Goal: Task Accomplishment & Management: Use online tool/utility

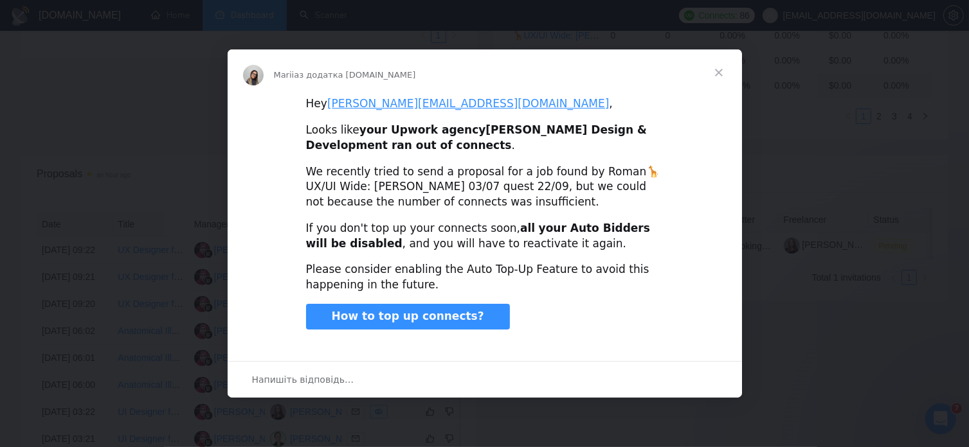
click at [720, 69] on span "Закрити" at bounding box center [718, 72] width 46 height 46
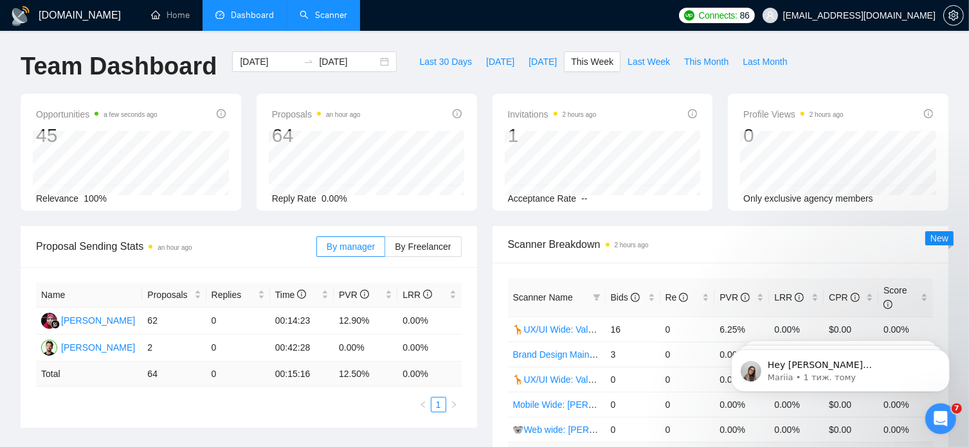
click at [316, 20] on link "Scanner" at bounding box center [323, 15] width 48 height 11
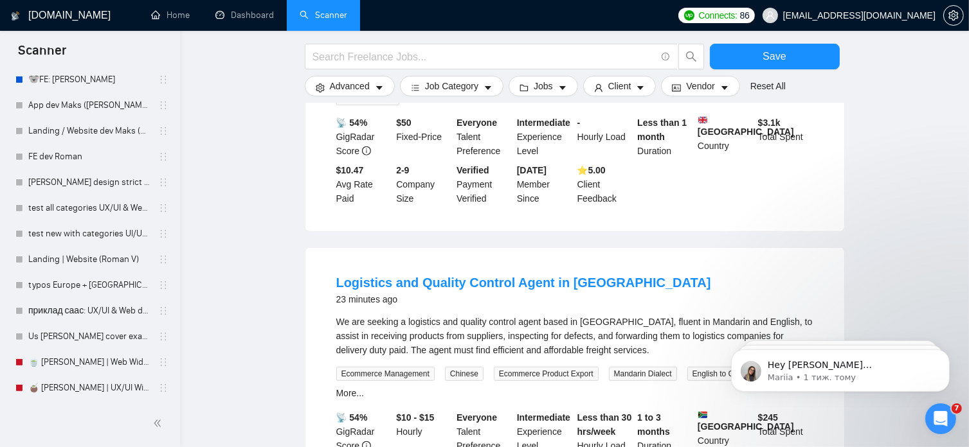
scroll to position [581, 0]
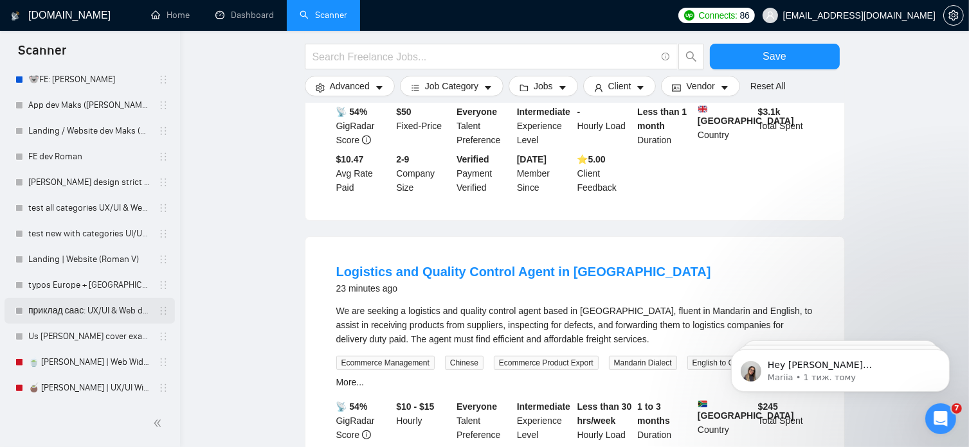
click at [66, 314] on link "приклад саас: UX/UI & Web design [PERSON_NAME]" at bounding box center [89, 311] width 122 height 26
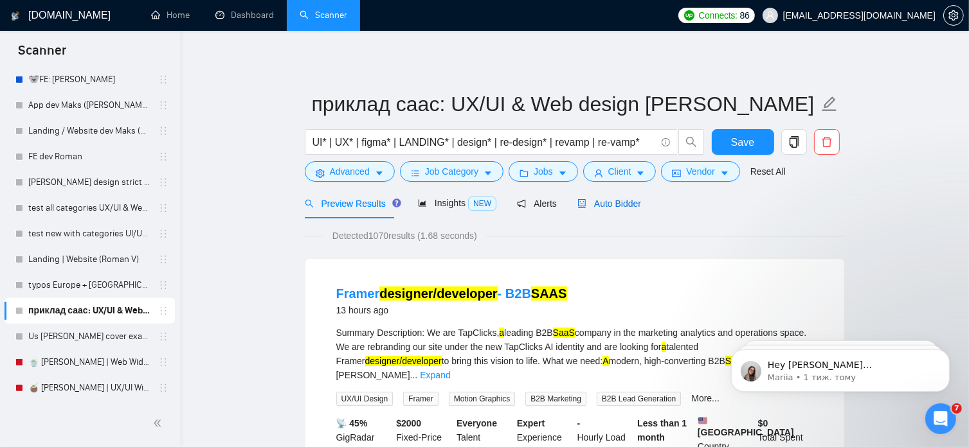
click at [617, 206] on span "Auto Bidder" at bounding box center [609, 204] width 64 height 10
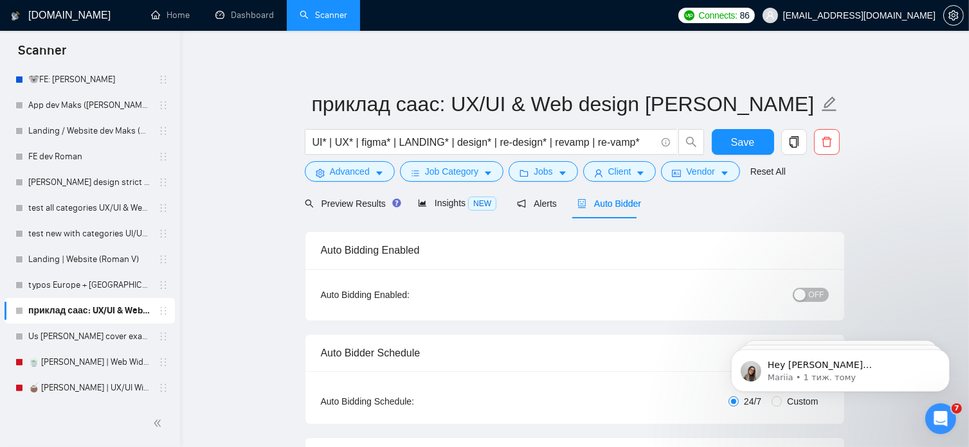
radio input "false"
radio input "true"
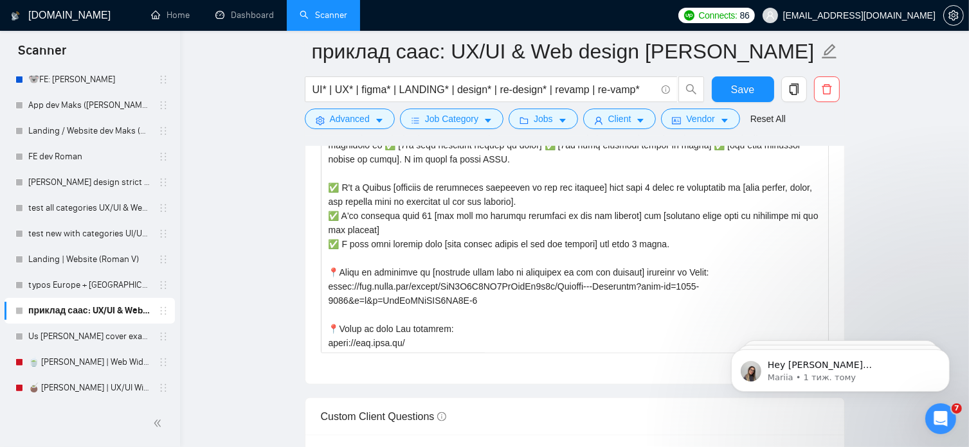
scroll to position [1670, 0]
click at [234, 192] on main "приклад саас: UX/UI & Web design Vlad UI* | UX* | figma* | LANDING* | design* |…" at bounding box center [574, 189] width 747 height 3616
click at [263, 19] on link "Dashboard" at bounding box center [244, 15] width 58 height 11
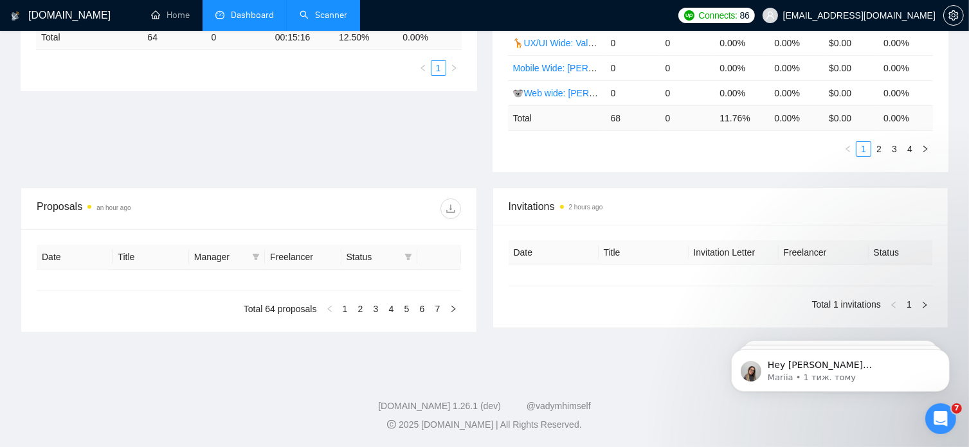
type input "[DATE]"
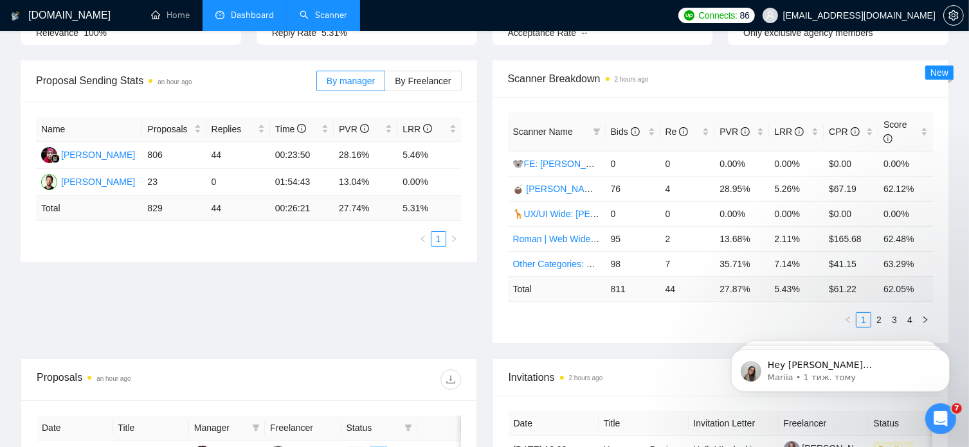
scroll to position [166, 0]
click at [880, 312] on link "2" at bounding box center [878, 319] width 14 height 14
click at [897, 312] on link "3" at bounding box center [894, 319] width 14 height 14
click at [567, 258] on link "🦒UX/UI Wide: Valeriia 03/07 quest" at bounding box center [584, 263] width 142 height 10
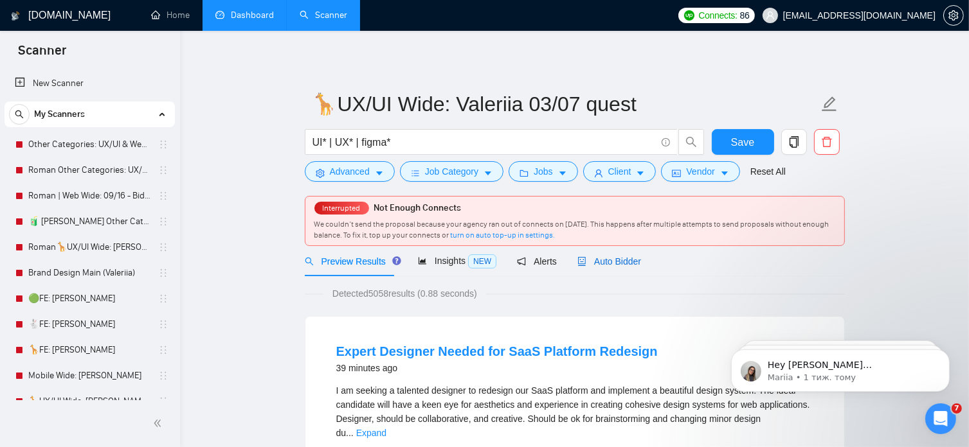
click at [616, 262] on span "Auto Bidder" at bounding box center [609, 261] width 64 height 10
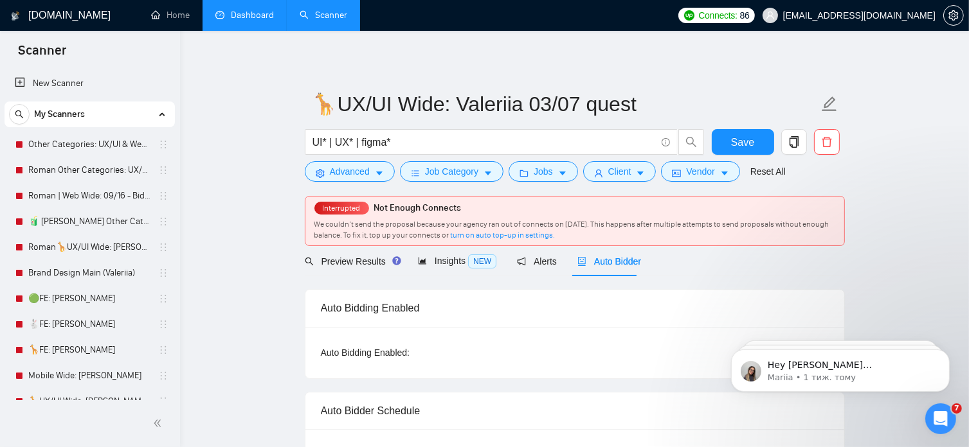
radio input "false"
radio input "true"
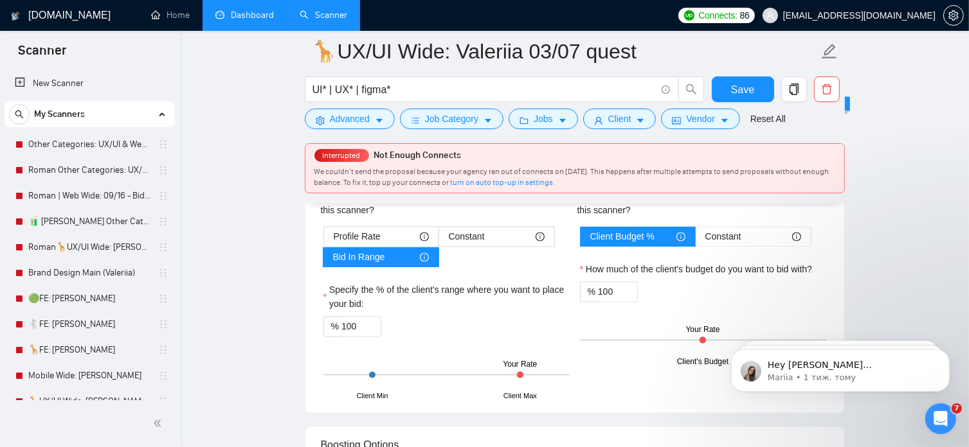
scroll to position [2274, 0]
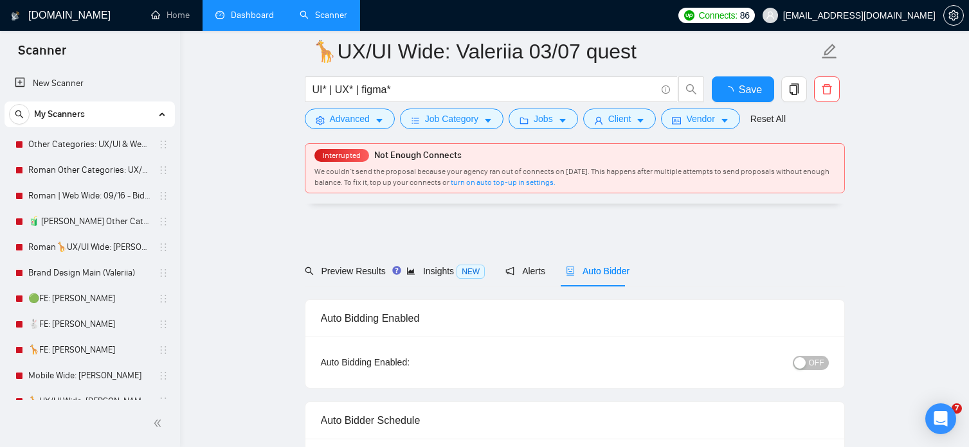
click at [253, 15] on link "Dashboard" at bounding box center [244, 15] width 58 height 11
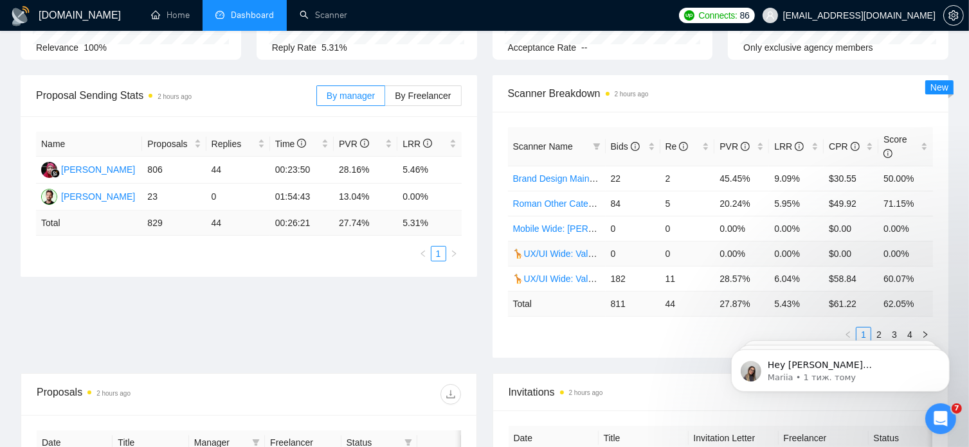
scroll to position [162, 0]
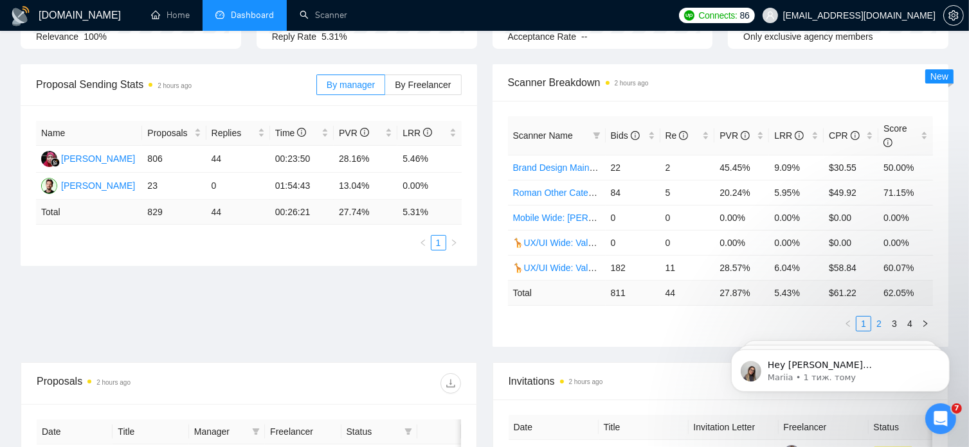
click at [880, 317] on link "2" at bounding box center [878, 324] width 14 height 14
click at [893, 317] on link "3" at bounding box center [894, 324] width 14 height 14
click at [878, 317] on link "2" at bounding box center [878, 324] width 14 height 14
click at [911, 317] on link "4" at bounding box center [909, 324] width 14 height 14
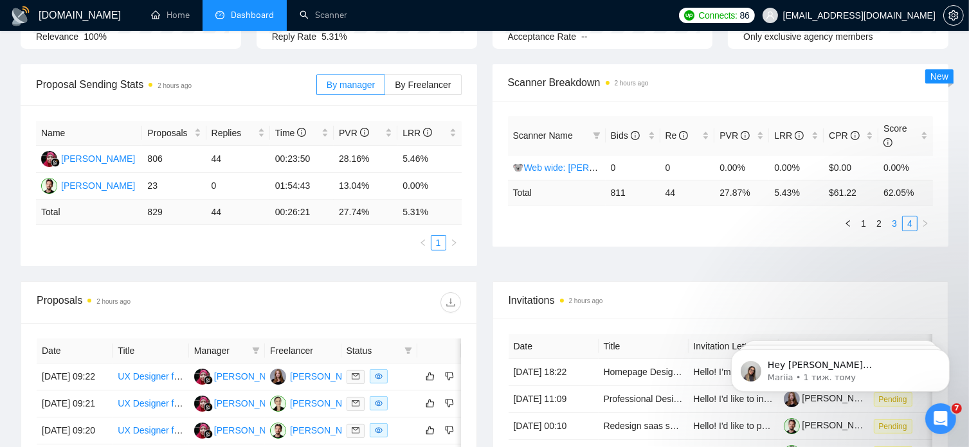
click at [893, 217] on link "3" at bounding box center [894, 224] width 14 height 14
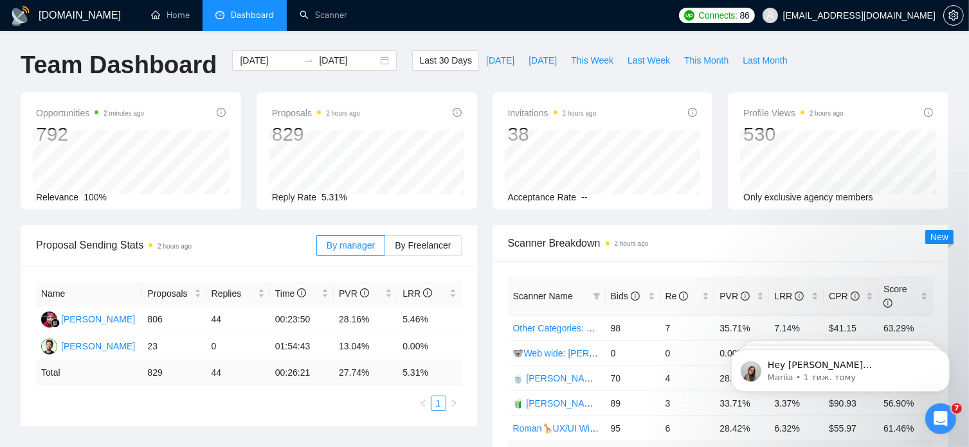
scroll to position [0, 0]
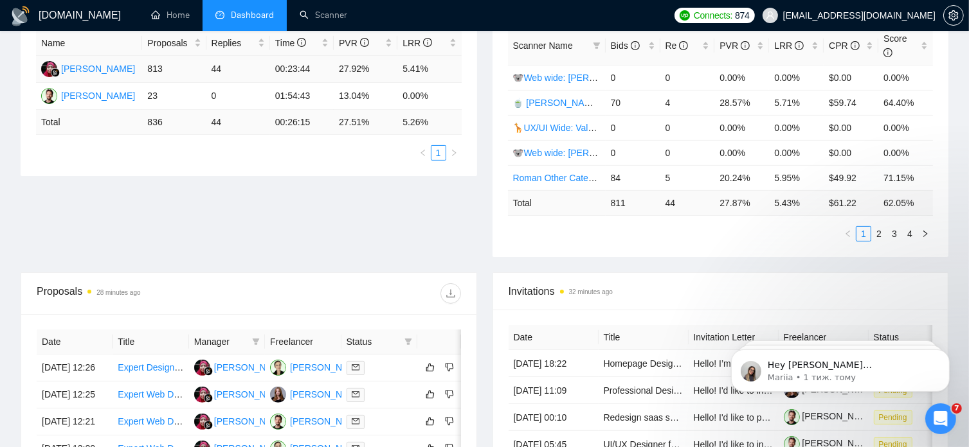
scroll to position [248, 0]
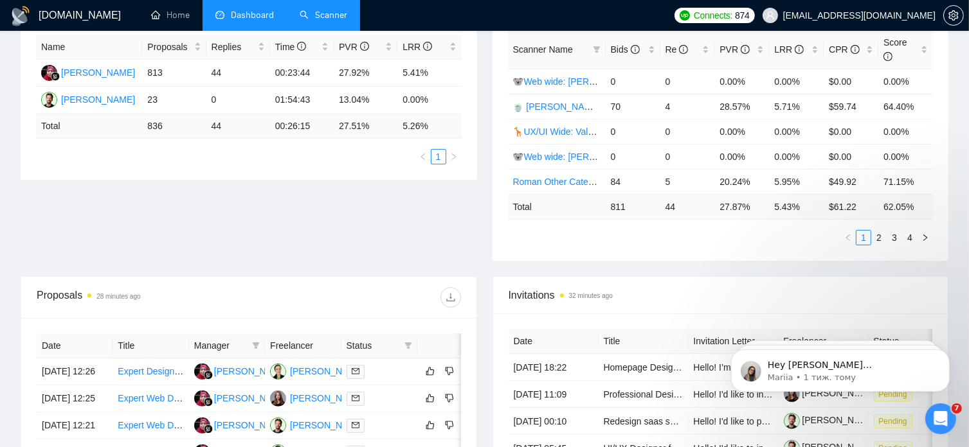
click at [330, 15] on link "Scanner" at bounding box center [323, 15] width 48 height 11
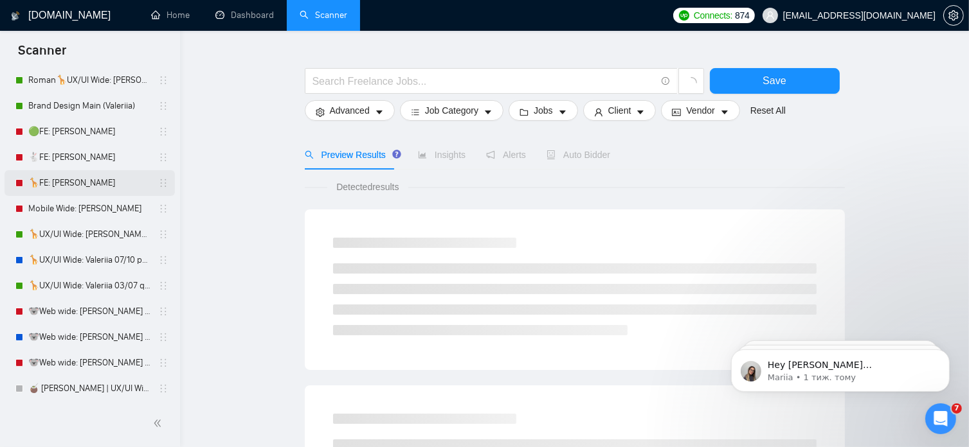
scroll to position [169, 0]
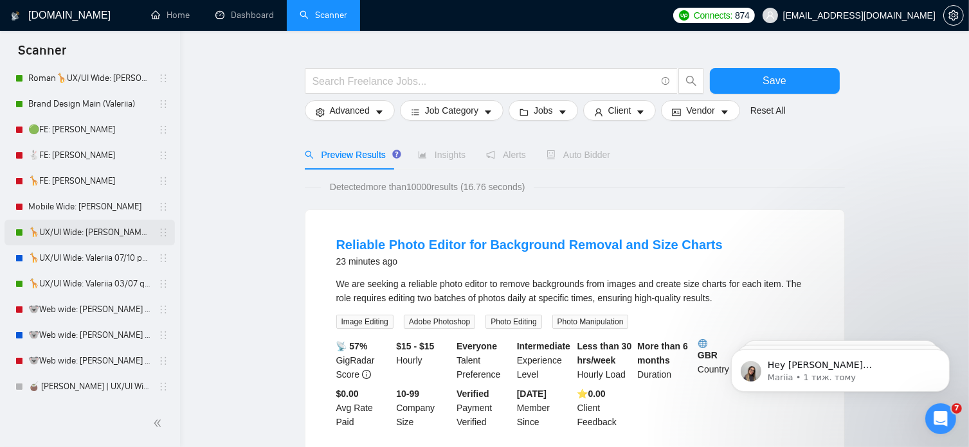
click at [126, 231] on link "🦒UX/UI Wide: [PERSON_NAME] 03/07 old" at bounding box center [89, 233] width 122 height 26
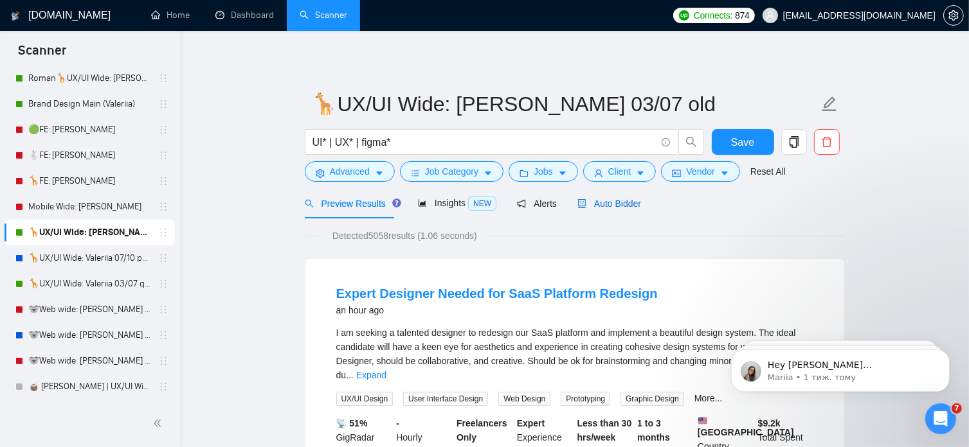
click at [630, 199] on span "Auto Bidder" at bounding box center [609, 204] width 64 height 10
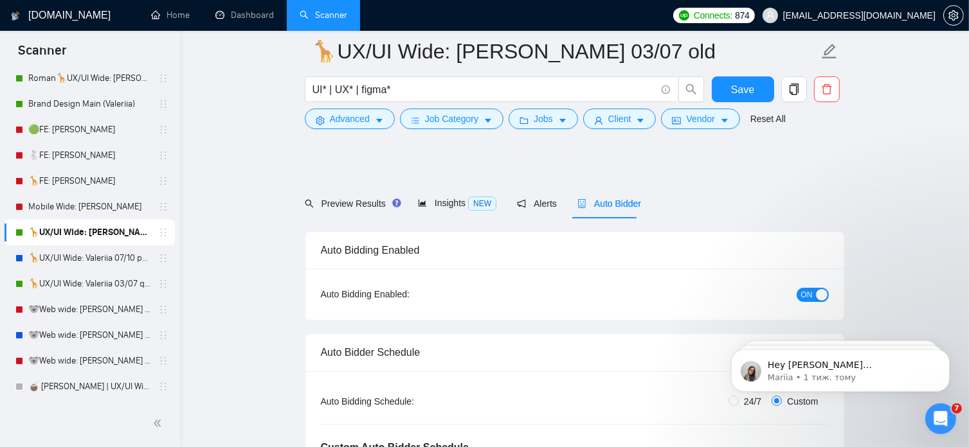
radio input "false"
radio input "true"
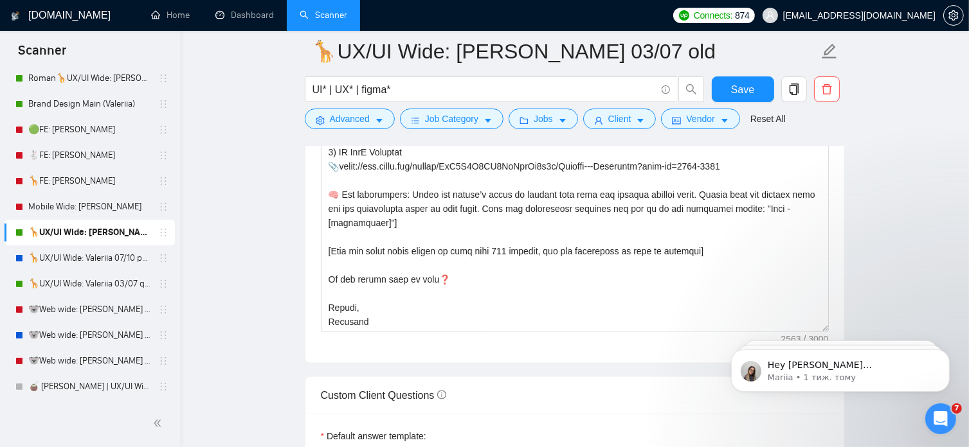
scroll to position [1740, 0]
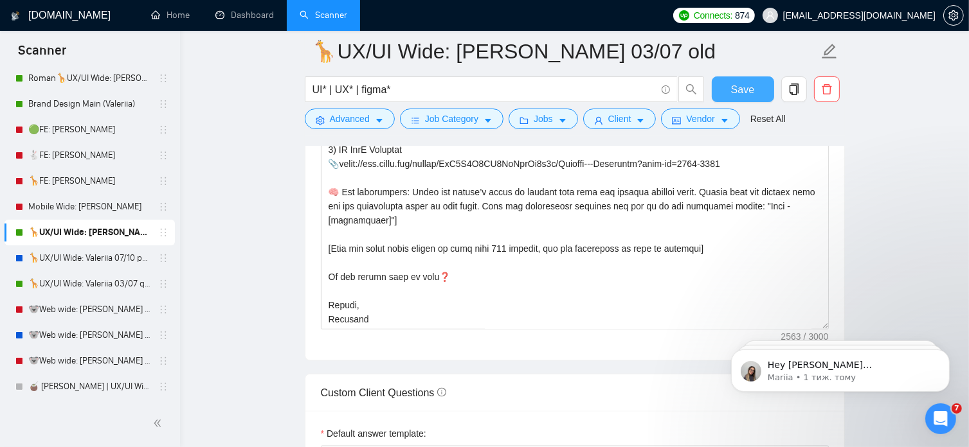
click at [742, 90] on span "Save" at bounding box center [742, 90] width 23 height 16
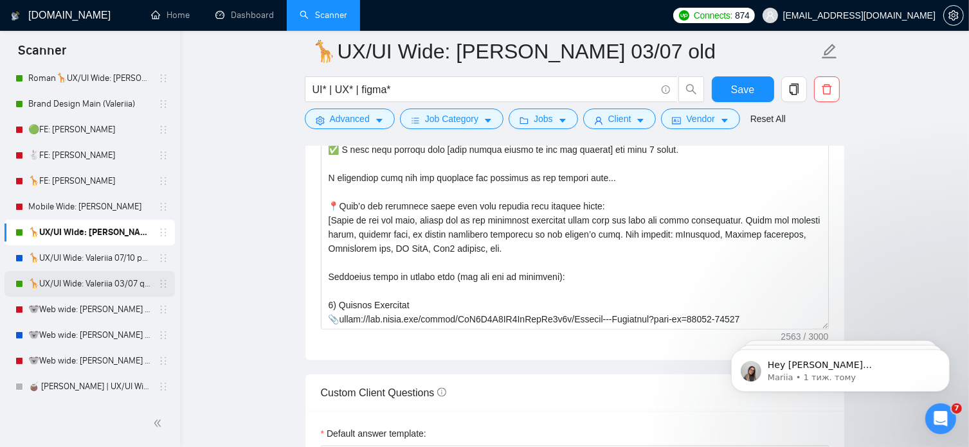
click at [85, 287] on link "🦒UX/UI Wide: Valeriia 03/07 quest" at bounding box center [89, 284] width 122 height 26
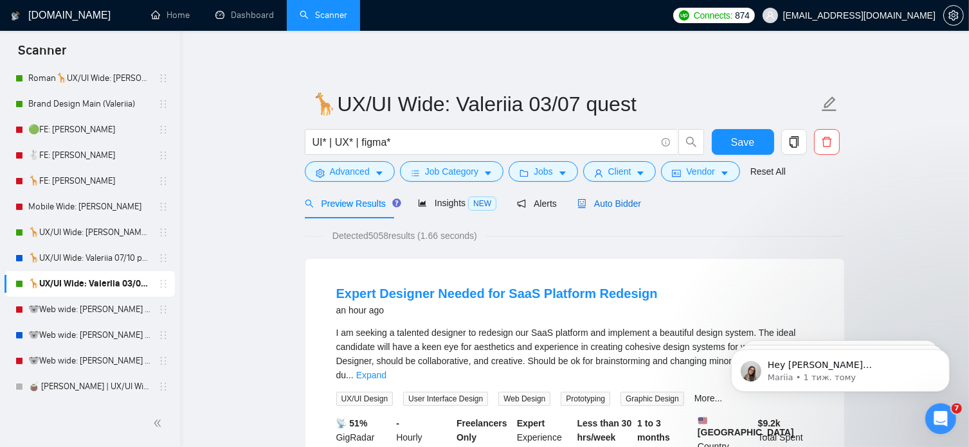
click at [609, 201] on span "Auto Bidder" at bounding box center [609, 204] width 64 height 10
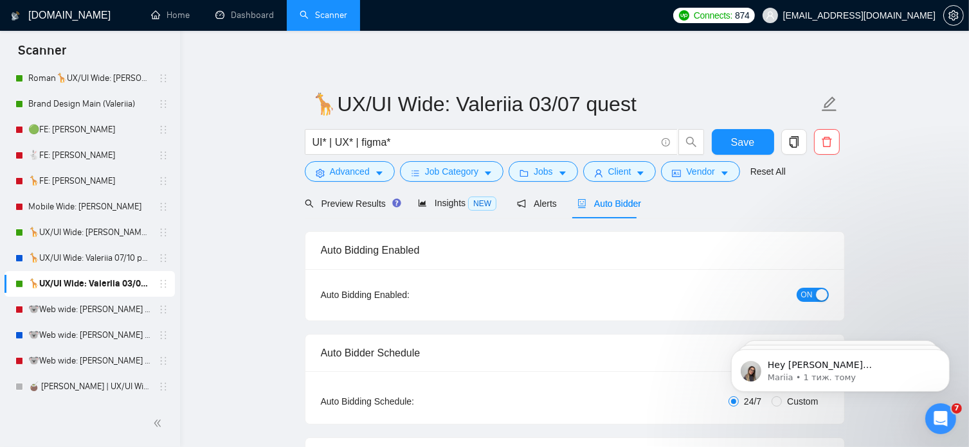
radio input "false"
radio input "true"
